Goal: Information Seeking & Learning: Learn about a topic

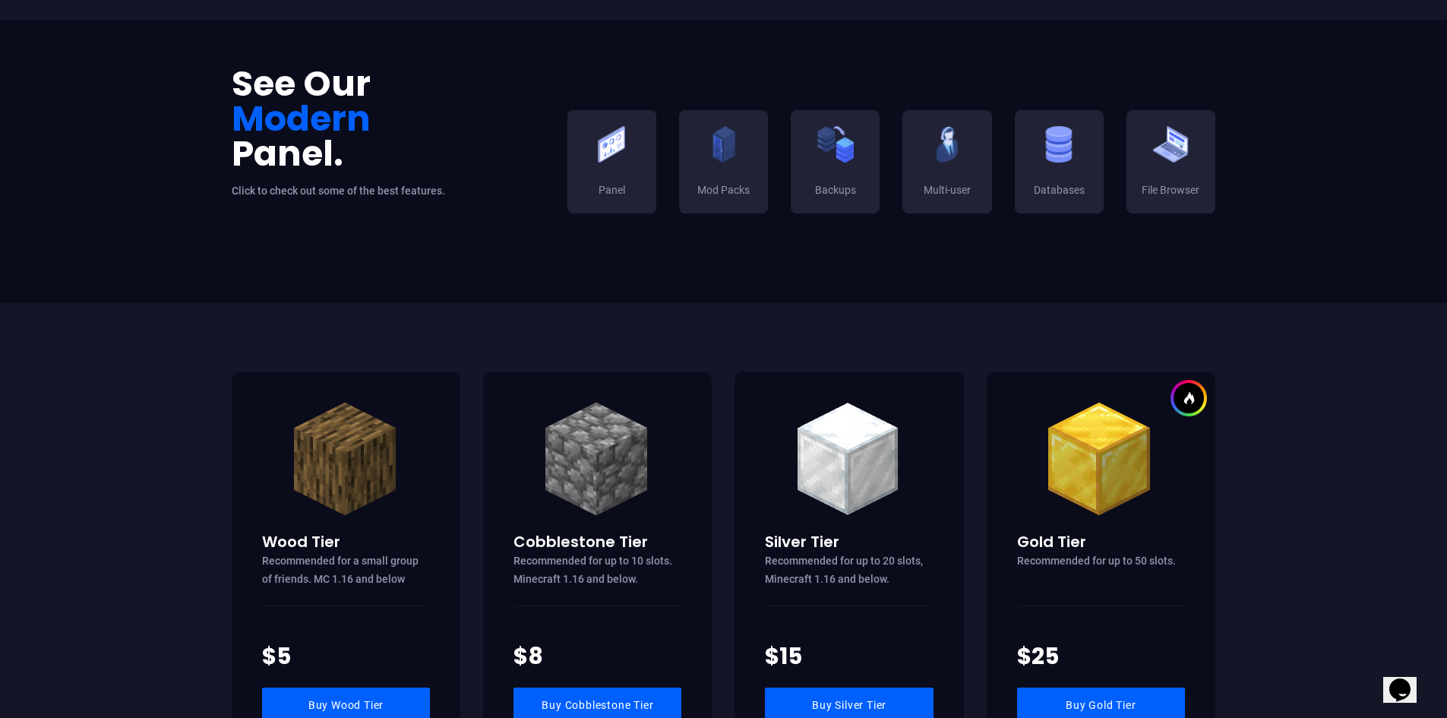
click at [691, 181] on div "Mod Packs" at bounding box center [723, 161] width 89 height 103
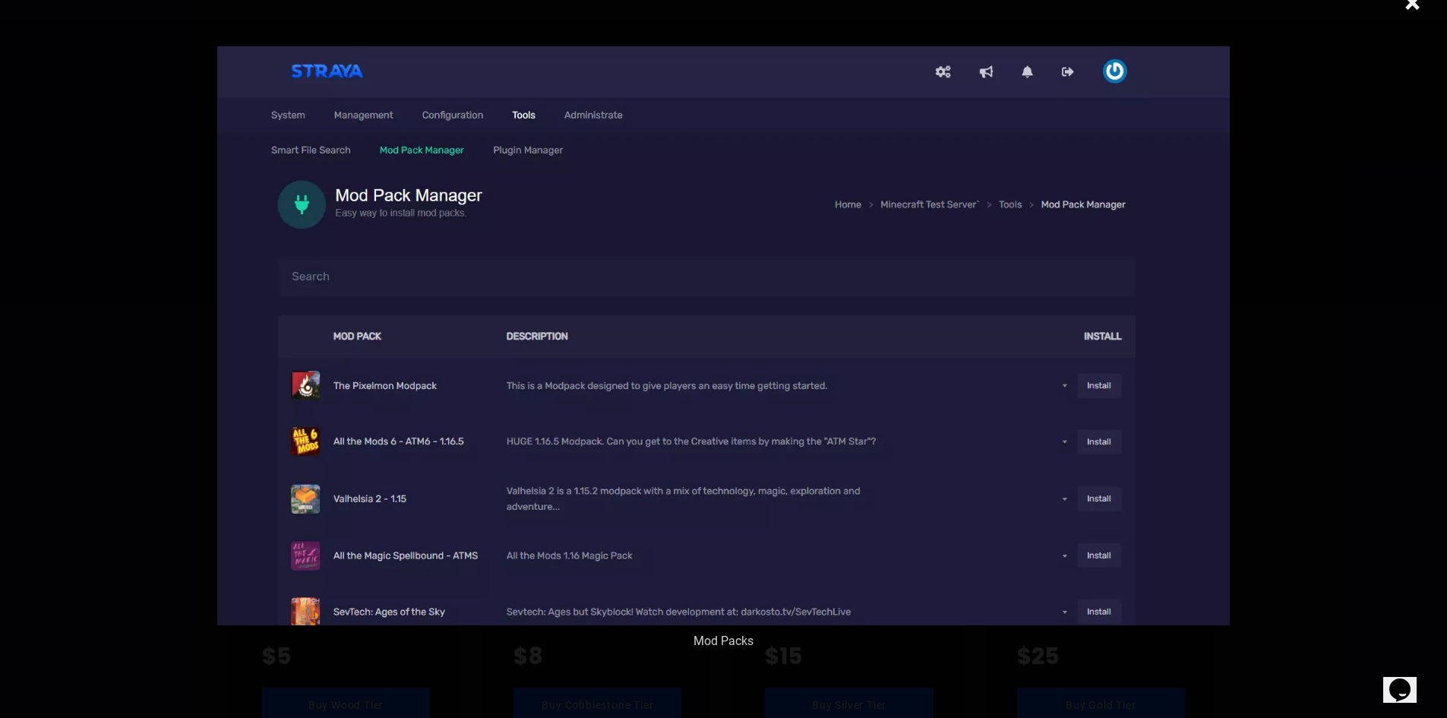
scroll to position [46, 0]
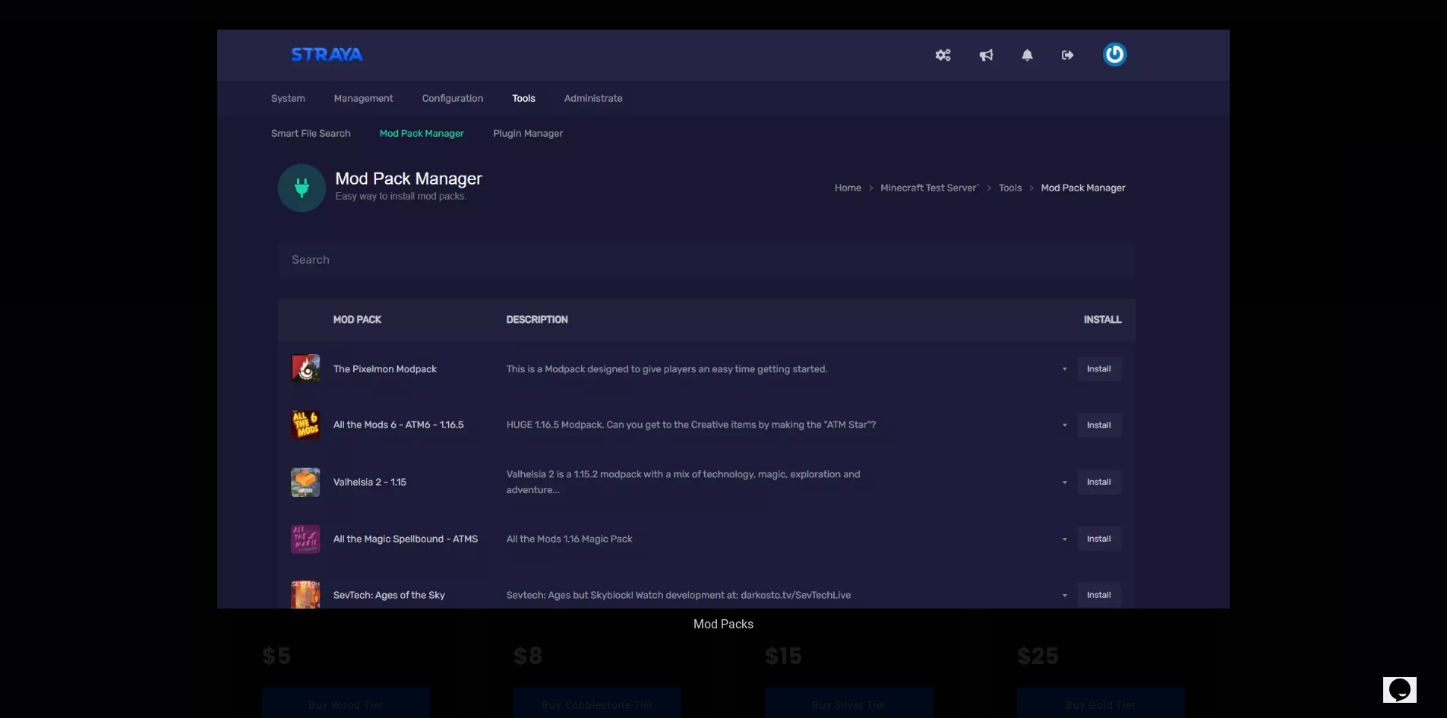
drag, startPoint x: 1248, startPoint y: 198, endPoint x: 1248, endPoint y: 209, distance: 10.6
click at [1250, 207] on div "× Mod Packs" at bounding box center [723, 359] width 1447 height 718
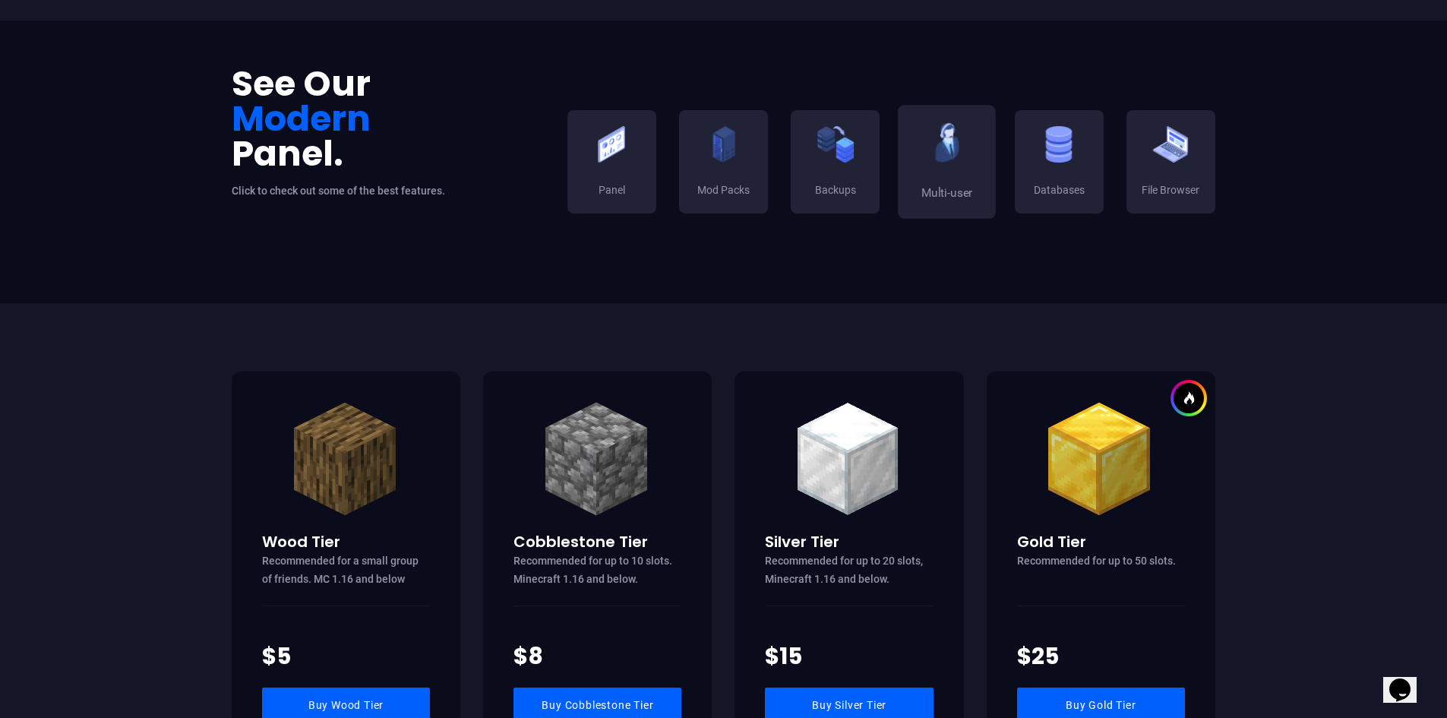
click at [919, 191] on h3 "Multi-user" at bounding box center [947, 193] width 73 height 17
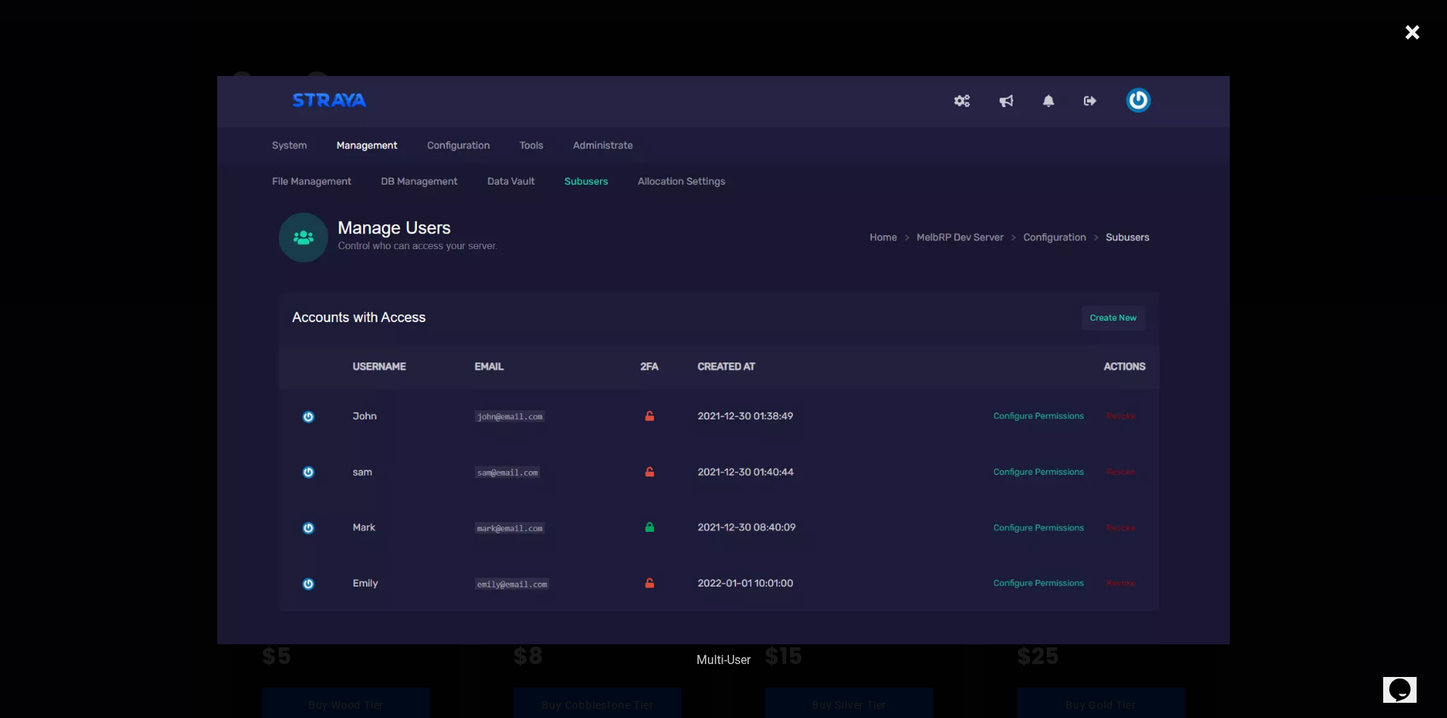
click at [1293, 136] on div "× Multi-User" at bounding box center [723, 359] width 1447 height 718
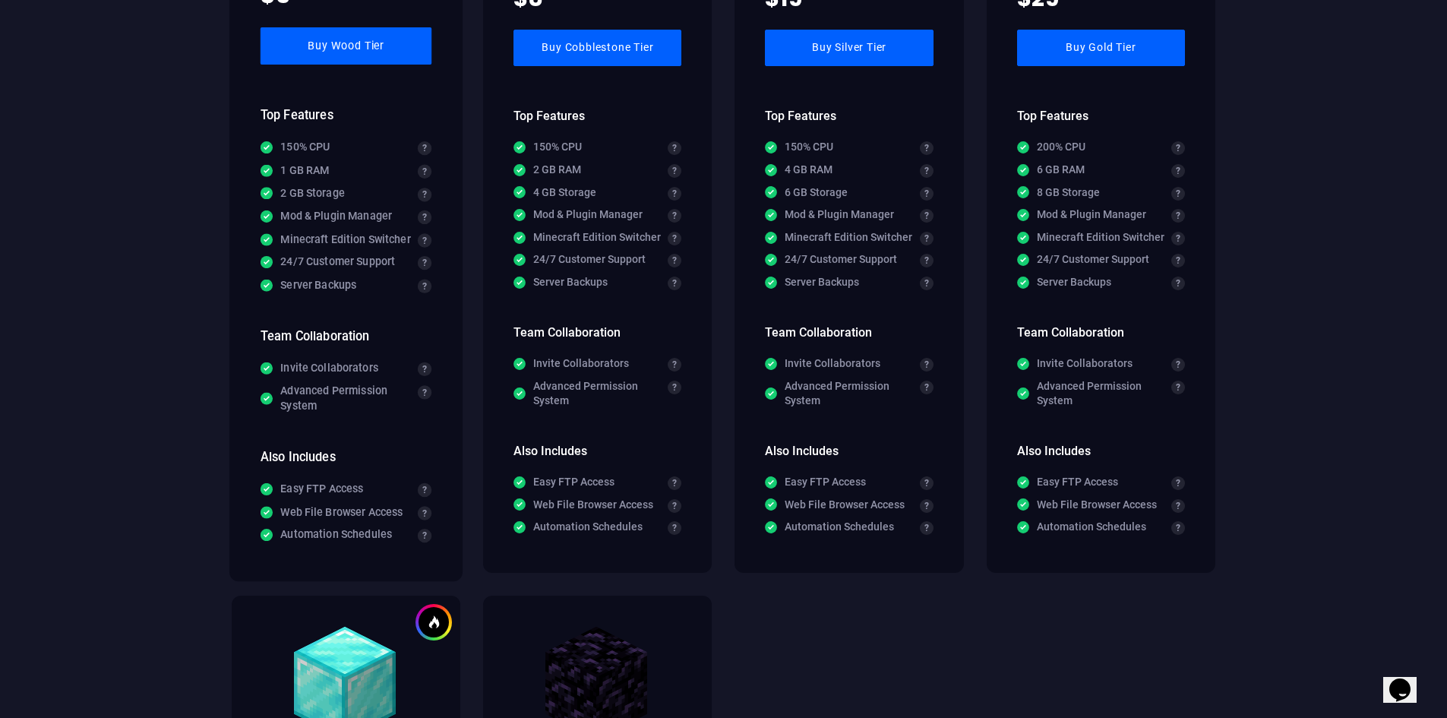
scroll to position [987, 0]
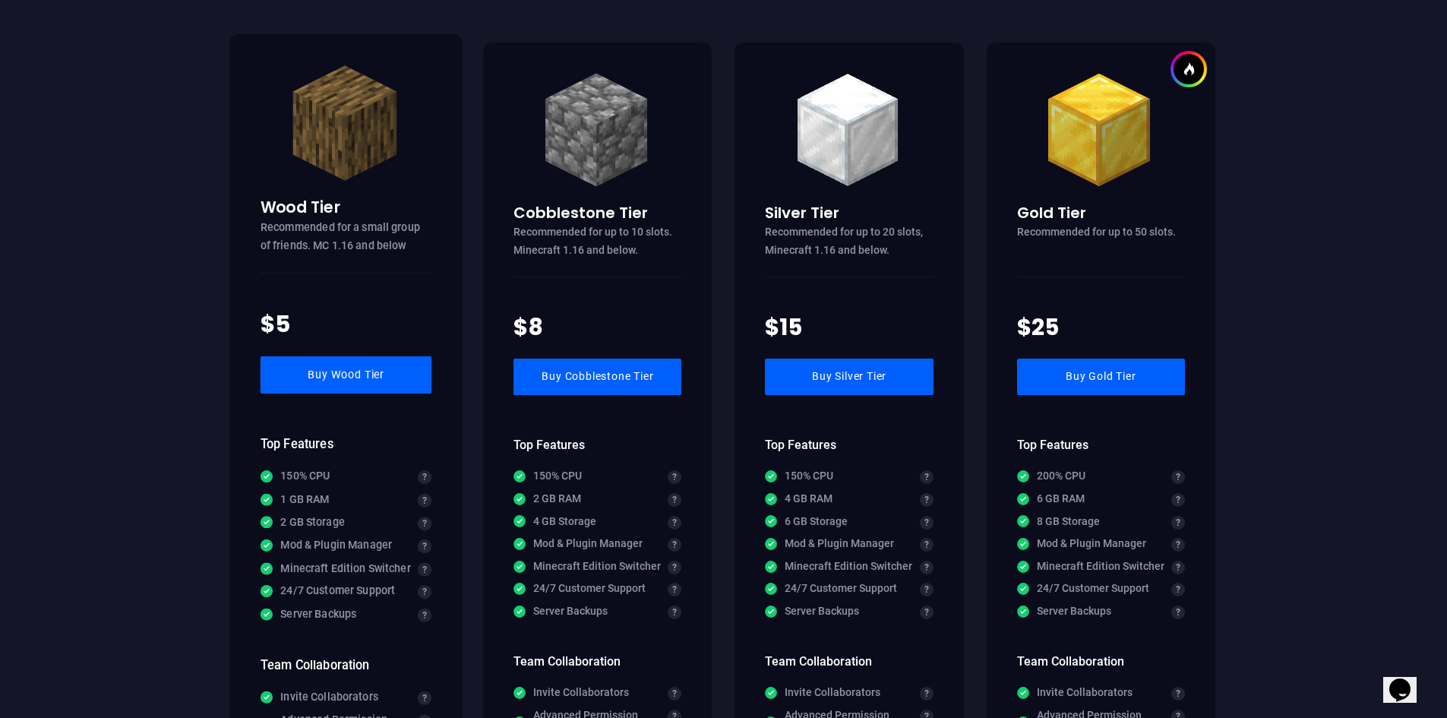
drag, startPoint x: 270, startPoint y: 312, endPoint x: 282, endPoint y: 312, distance: 12.2
click at [282, 312] on h4 "$5" at bounding box center [346, 324] width 172 height 33
drag, startPoint x: 305, startPoint y: 499, endPoint x: 337, endPoint y: 541, distance: 53.2
click at [337, 541] on ul "150% CPU 1 GB RAM 2 GB Storage Mod & Plugin Manager Minecraft Edition Switcher …" at bounding box center [346, 545] width 172 height 153
drag, startPoint x: 342, startPoint y: 560, endPoint x: 377, endPoint y: 607, distance: 58.6
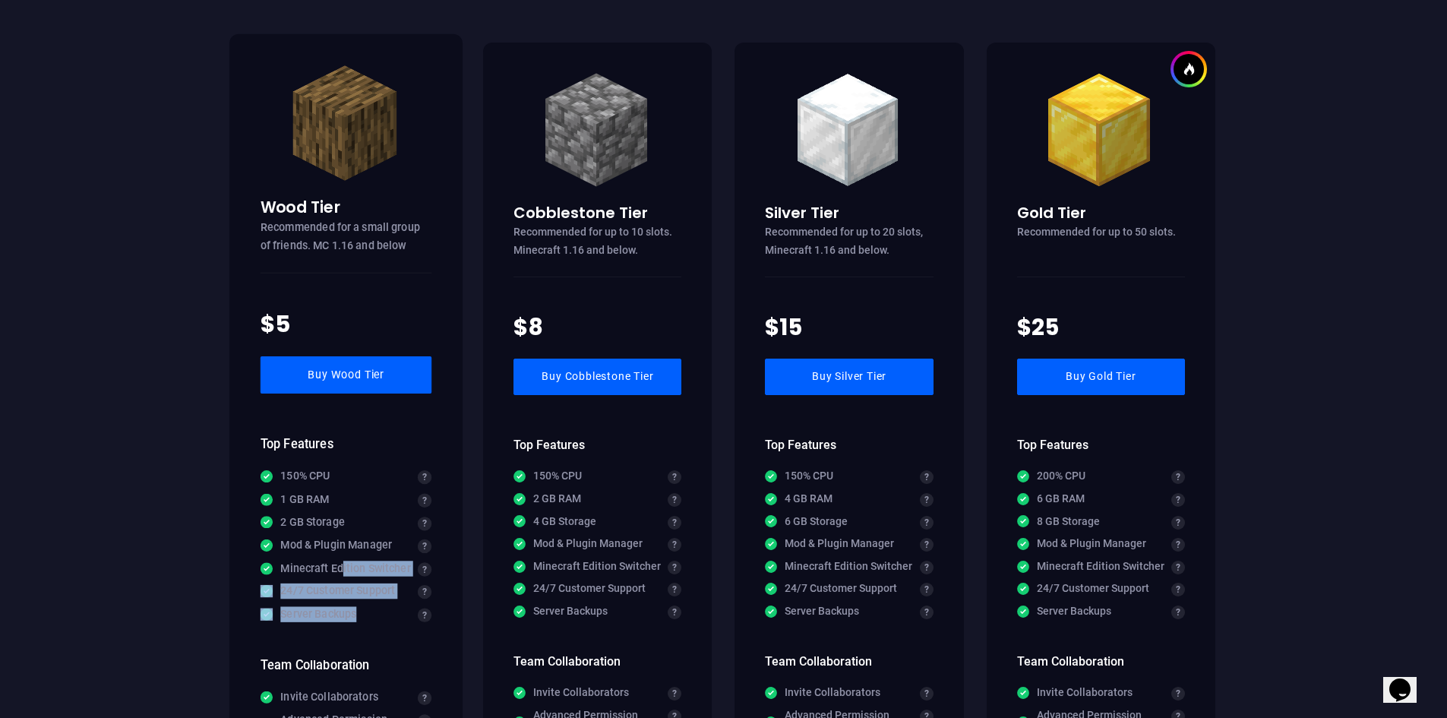
click at [377, 607] on ul "150% CPU 1 GB RAM 2 GB Storage Mod & Plugin Manager Minecraft Edition Switcher …" at bounding box center [346, 545] width 172 height 153
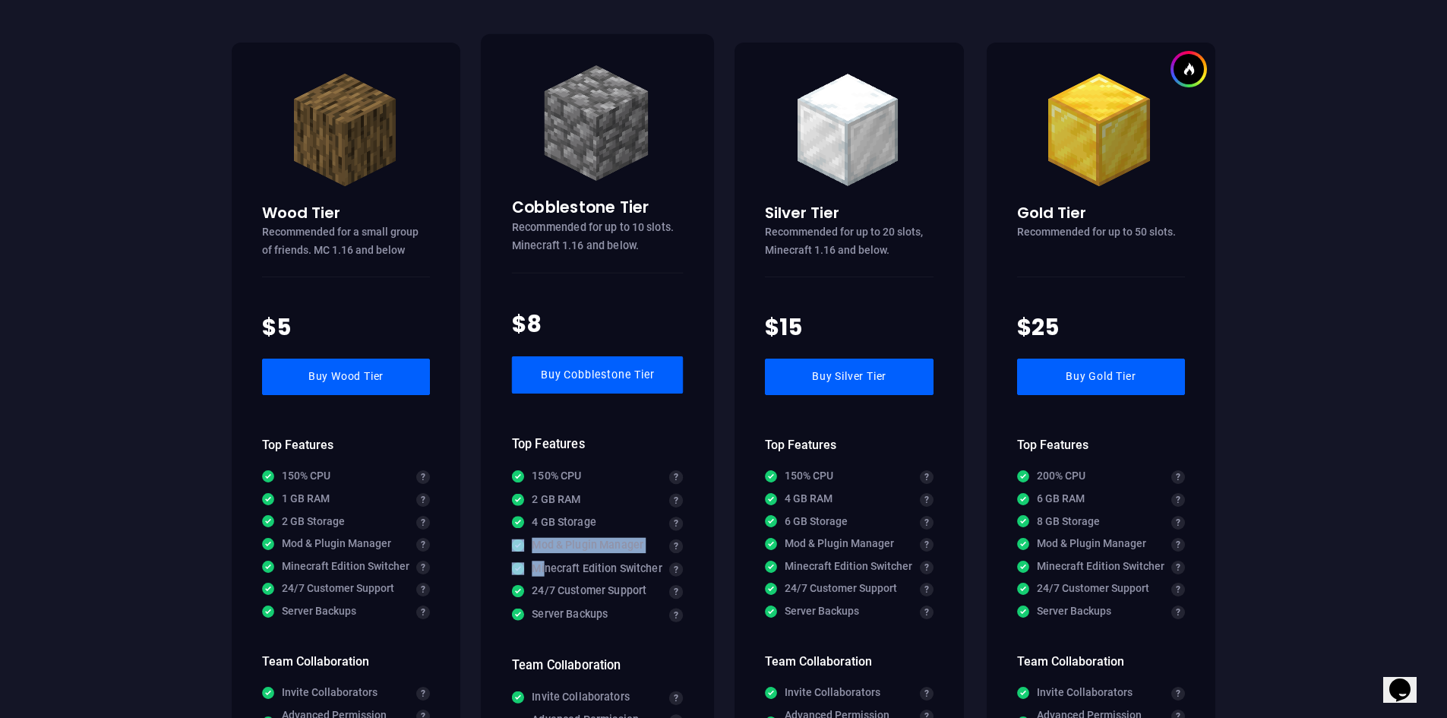
drag, startPoint x: 515, startPoint y: 532, endPoint x: 545, endPoint y: 564, distance: 44.0
click at [545, 564] on ul "150% CPU 2 GB RAM 4 GB Storage Mod & Plugin Manager Minecraft Edition Switcher …" at bounding box center [598, 545] width 172 height 153
click at [557, 566] on li "Minecraft Edition Switcher" at bounding box center [598, 567] width 172 height 15
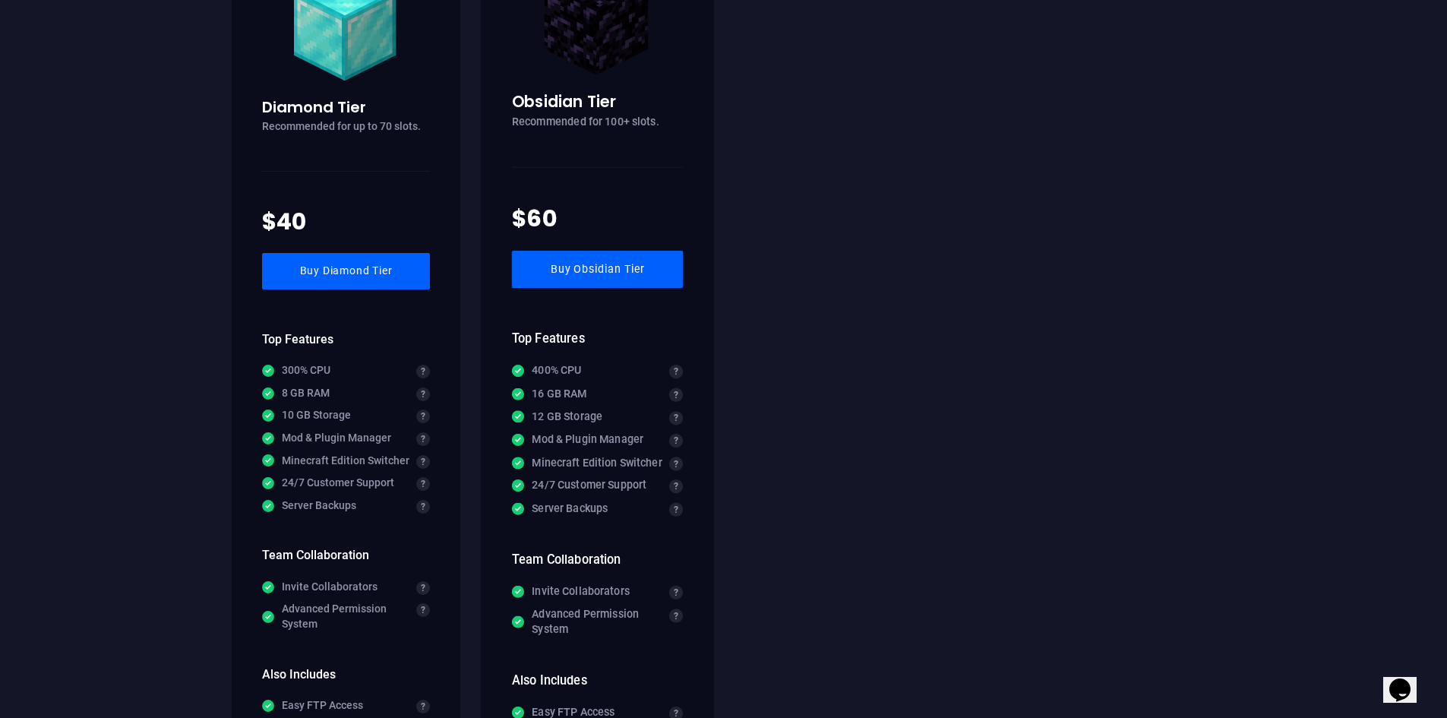
scroll to position [2303, 0]
